Goal: Information Seeking & Learning: Find specific page/section

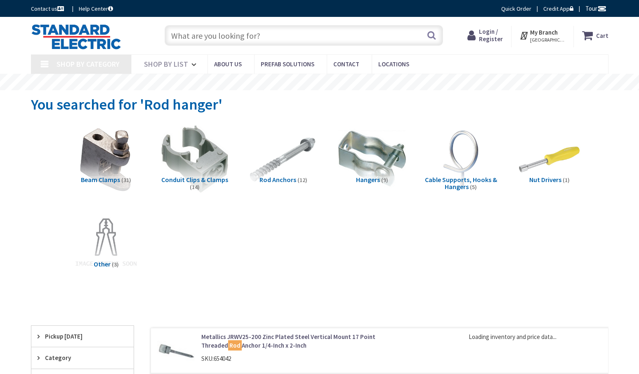
click at [252, 37] on input "text" at bounding box center [303, 35] width 278 height 21
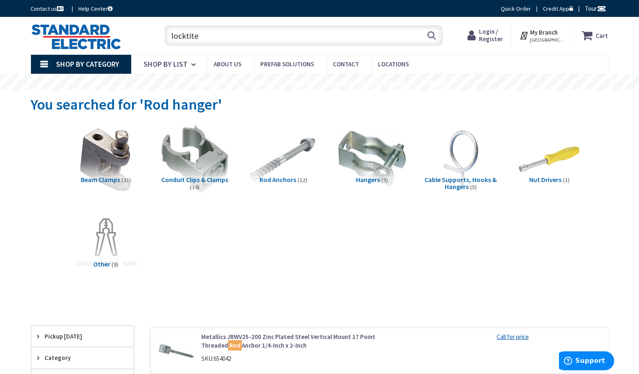
type input "locktite"
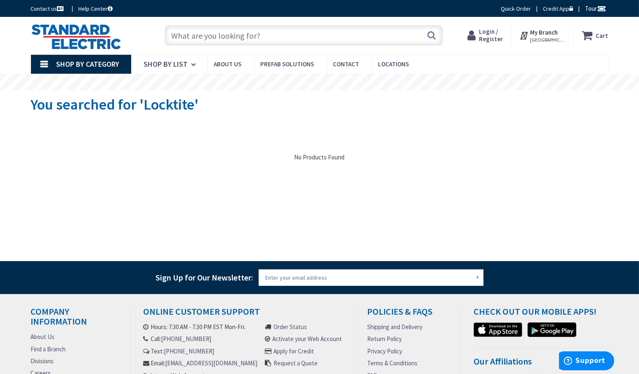
click at [260, 33] on input "text" at bounding box center [303, 35] width 278 height 21
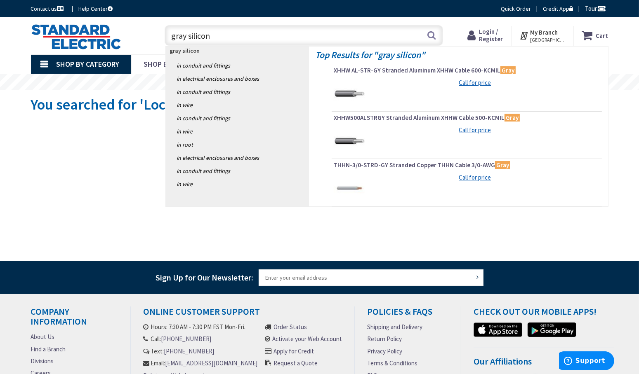
type input "gray silicone"
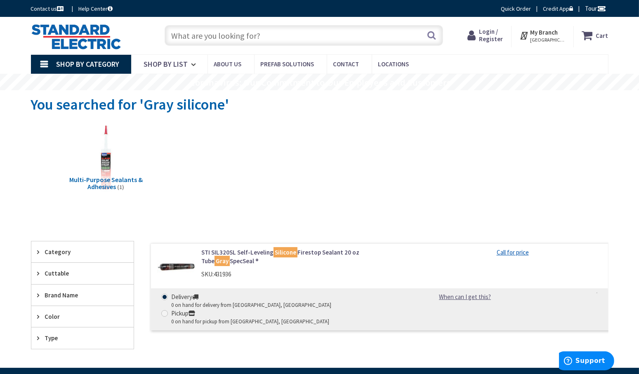
click at [86, 35] on img at bounding box center [76, 37] width 90 height 26
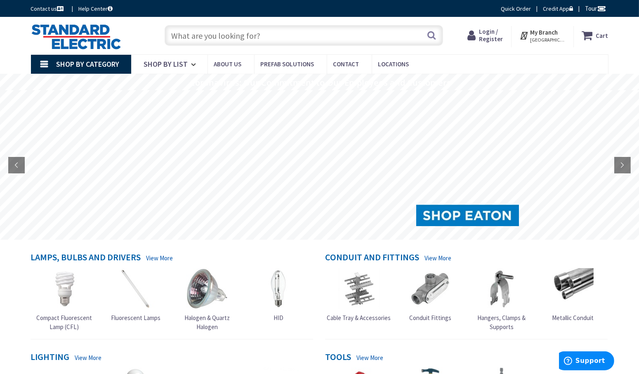
click at [270, 33] on input "text" at bounding box center [303, 35] width 278 height 21
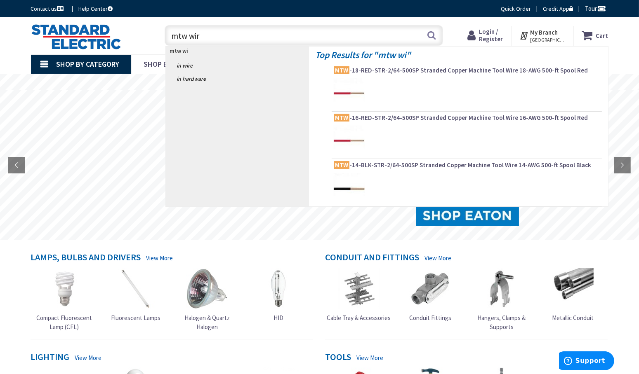
type input "mtw wire"
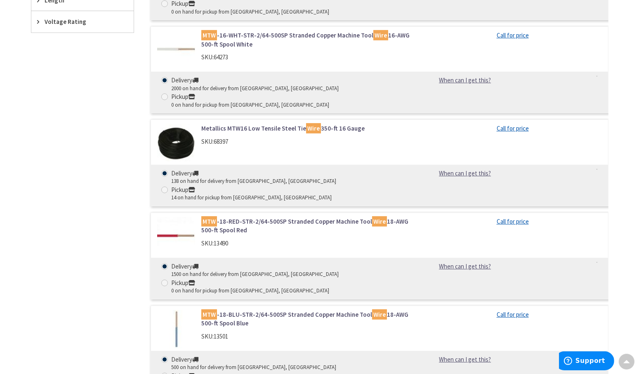
scroll to position [326, 0]
